Goal: Task Accomplishment & Management: Manage account settings

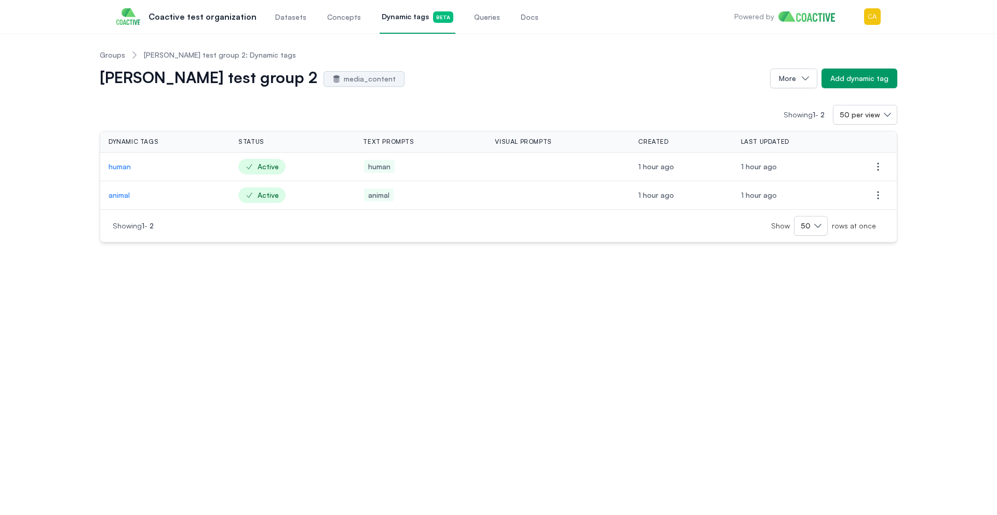
click at [118, 56] on link "Groups" at bounding box center [112, 55] width 25 height 10
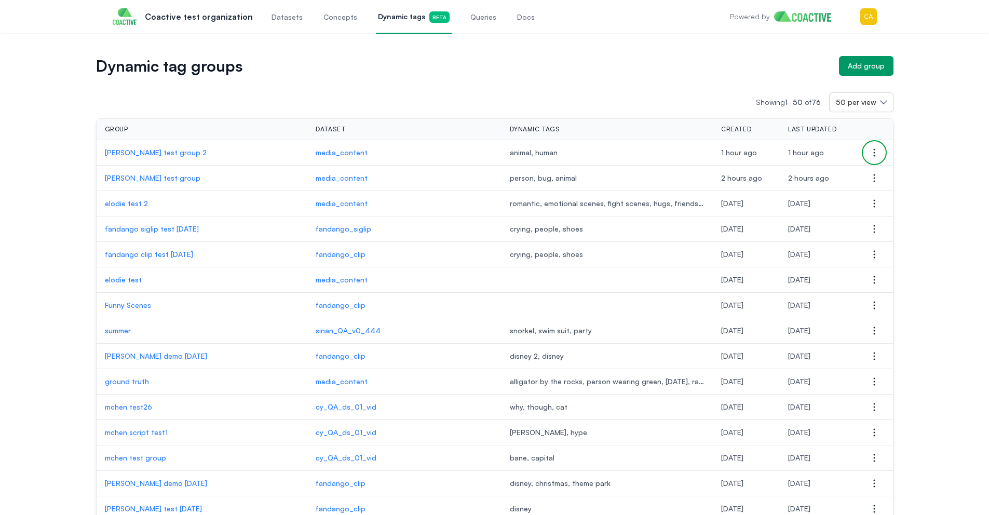
click at [879, 153] on icon "button" at bounding box center [874, 152] width 12 height 12
click at [832, 179] on button "Delete group" at bounding box center [823, 173] width 116 height 19
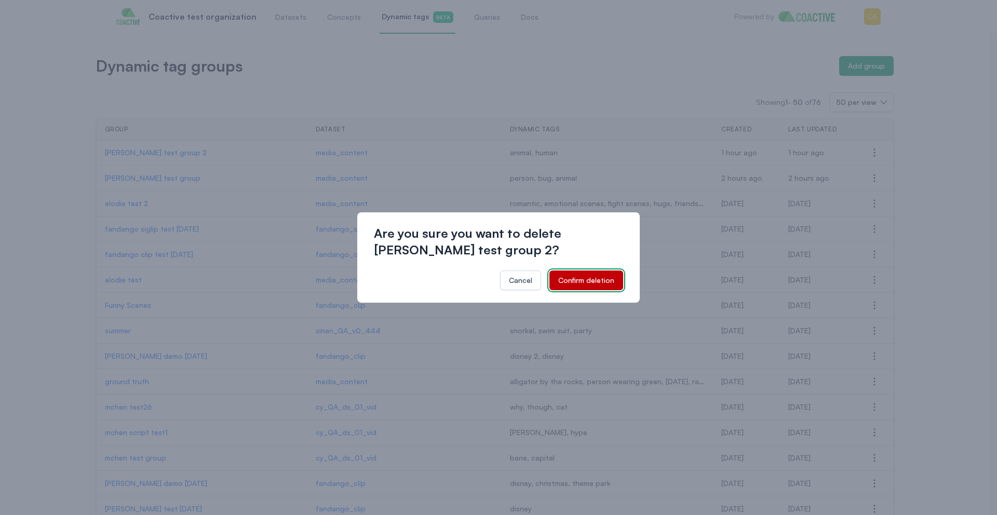
click at [587, 276] on div "Confirm deletion" at bounding box center [586, 280] width 56 height 10
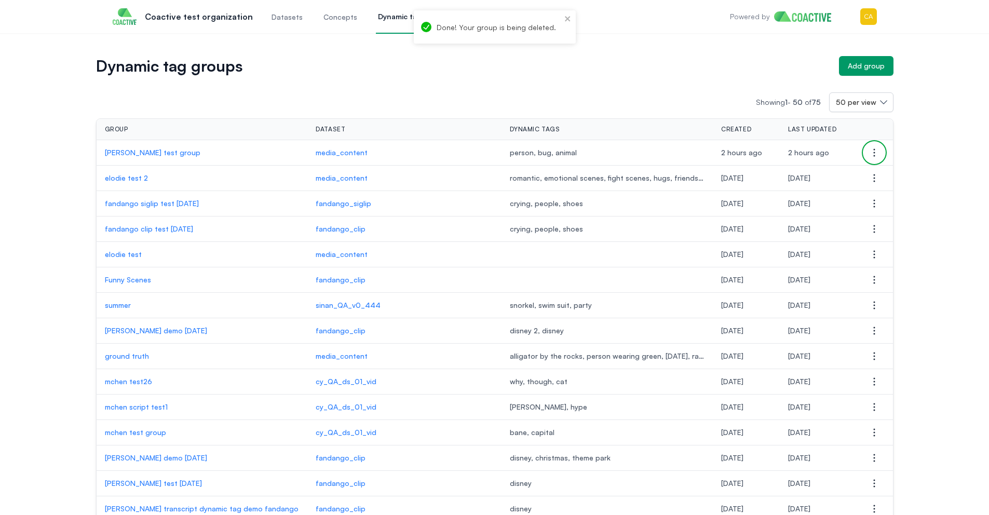
click at [876, 151] on icon "button" at bounding box center [874, 152] width 12 height 12
click at [795, 177] on span "Delete group" at bounding box center [795, 173] width 45 height 9
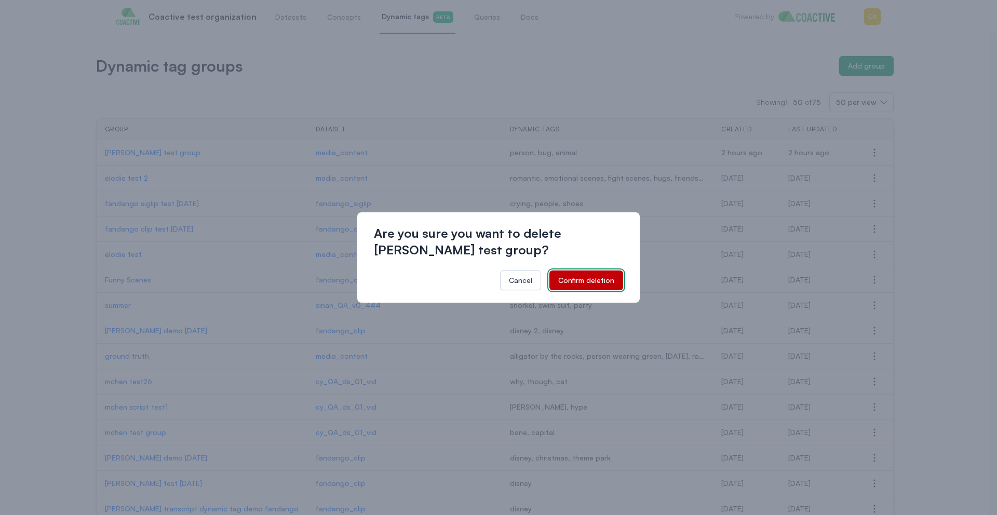
drag, startPoint x: 609, startPoint y: 275, endPoint x: 604, endPoint y: 265, distance: 11.4
click at [609, 275] on div "Confirm deletion" at bounding box center [586, 280] width 56 height 10
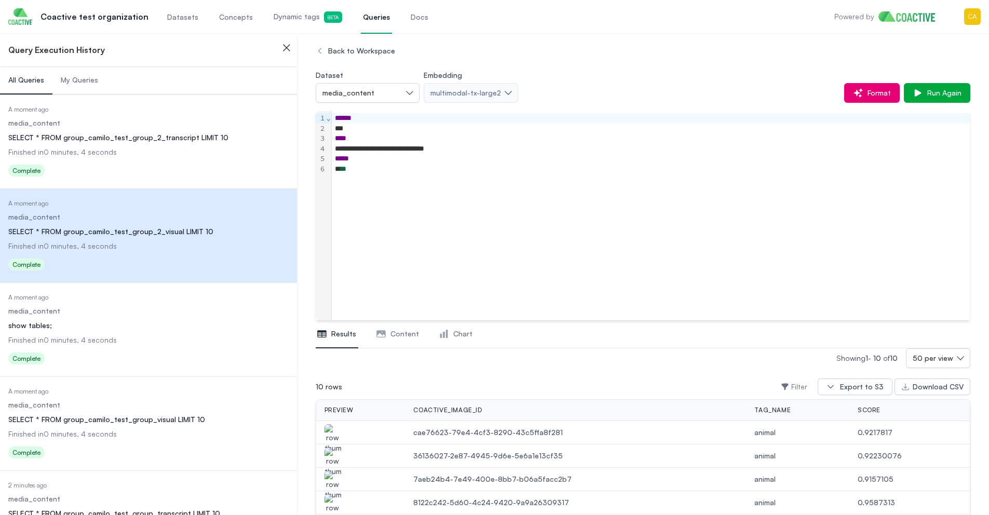
scroll to position [245, 0]
